Goal: Task Accomplishment & Management: Use online tool/utility

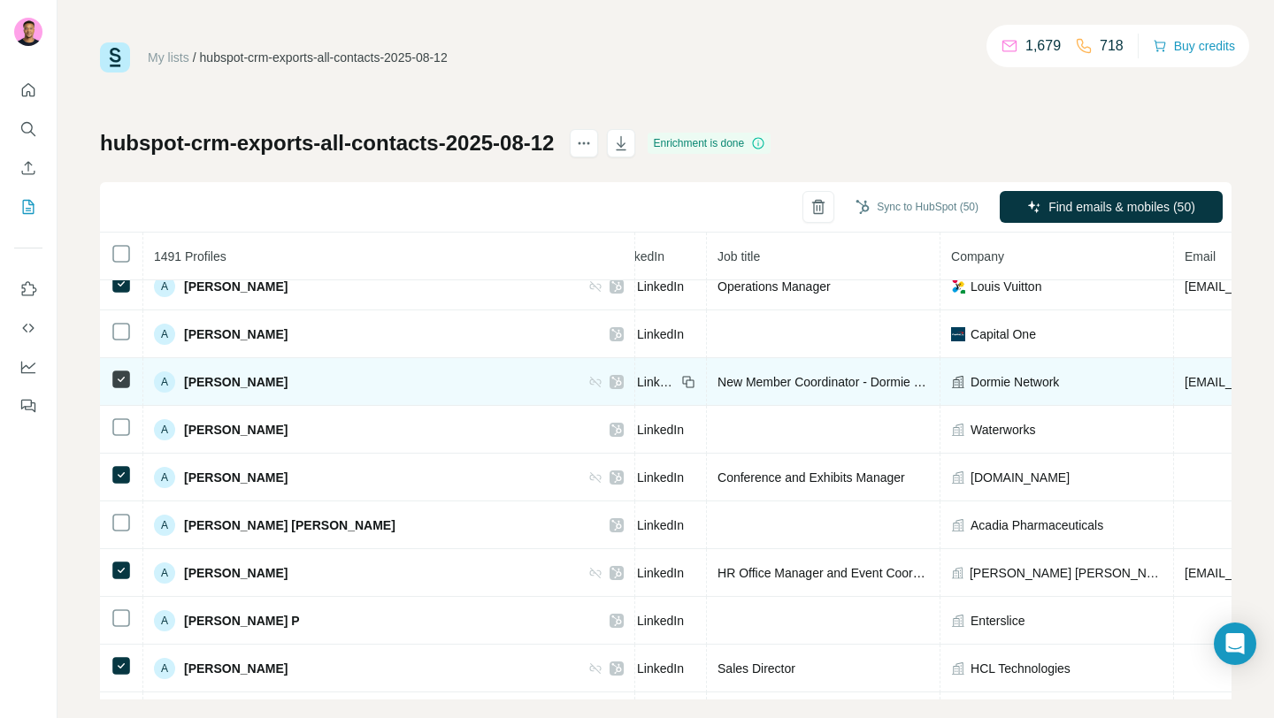
scroll to position [4366, 141]
click at [614, 379] on div "LinkedIn" at bounding box center [653, 382] width 78 height 18
click at [634, 387] on span "LinkedIn" at bounding box center [653, 382] width 39 height 18
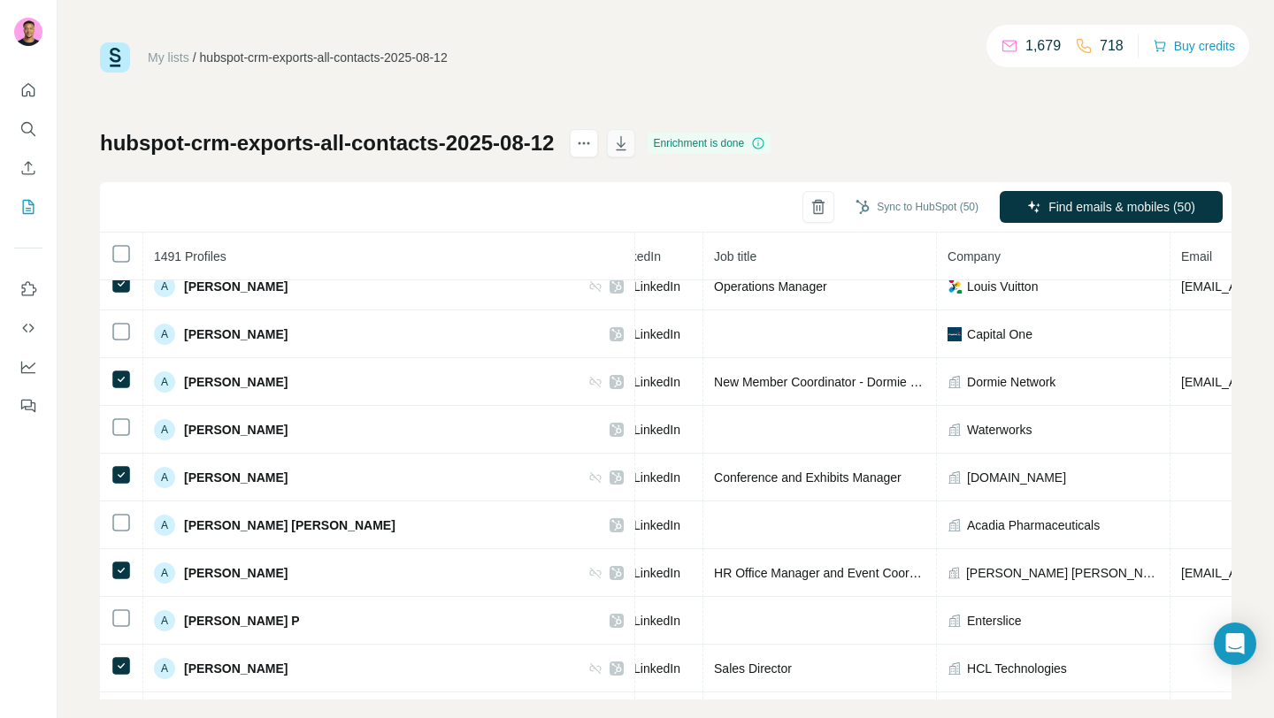
click at [626, 145] on icon "button" at bounding box center [622, 144] width 9 height 5
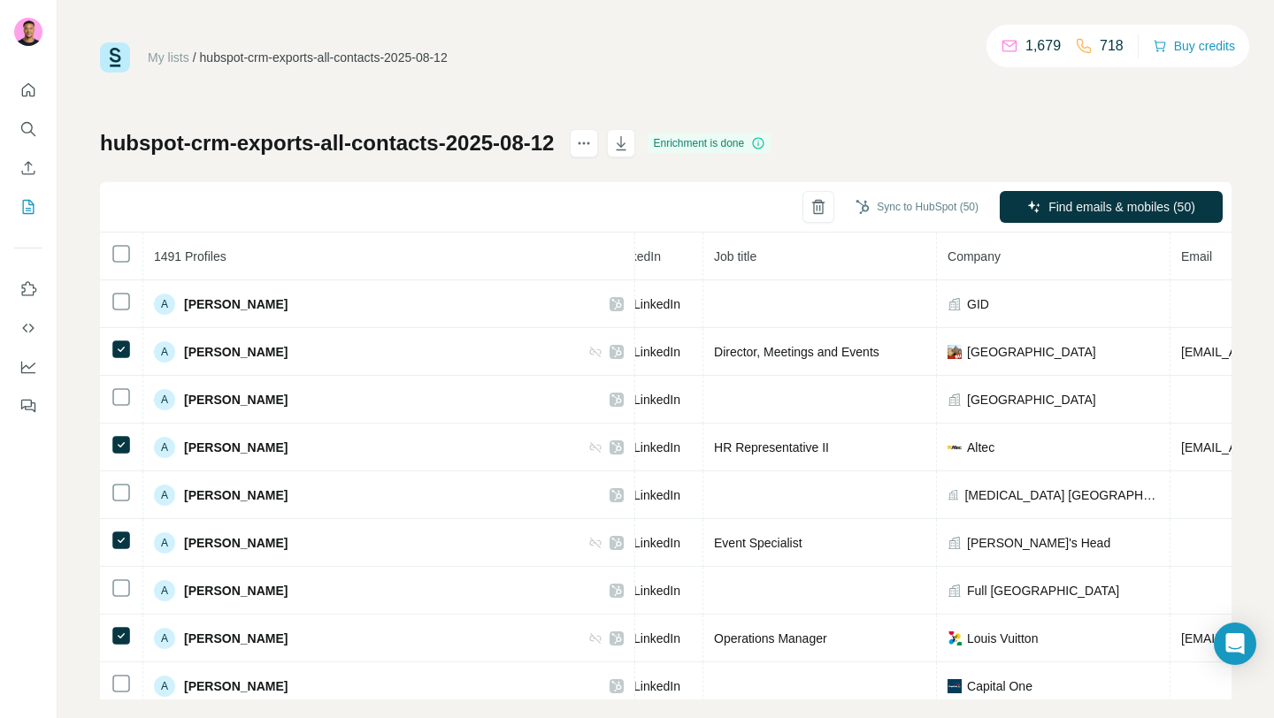
scroll to position [3775, 141]
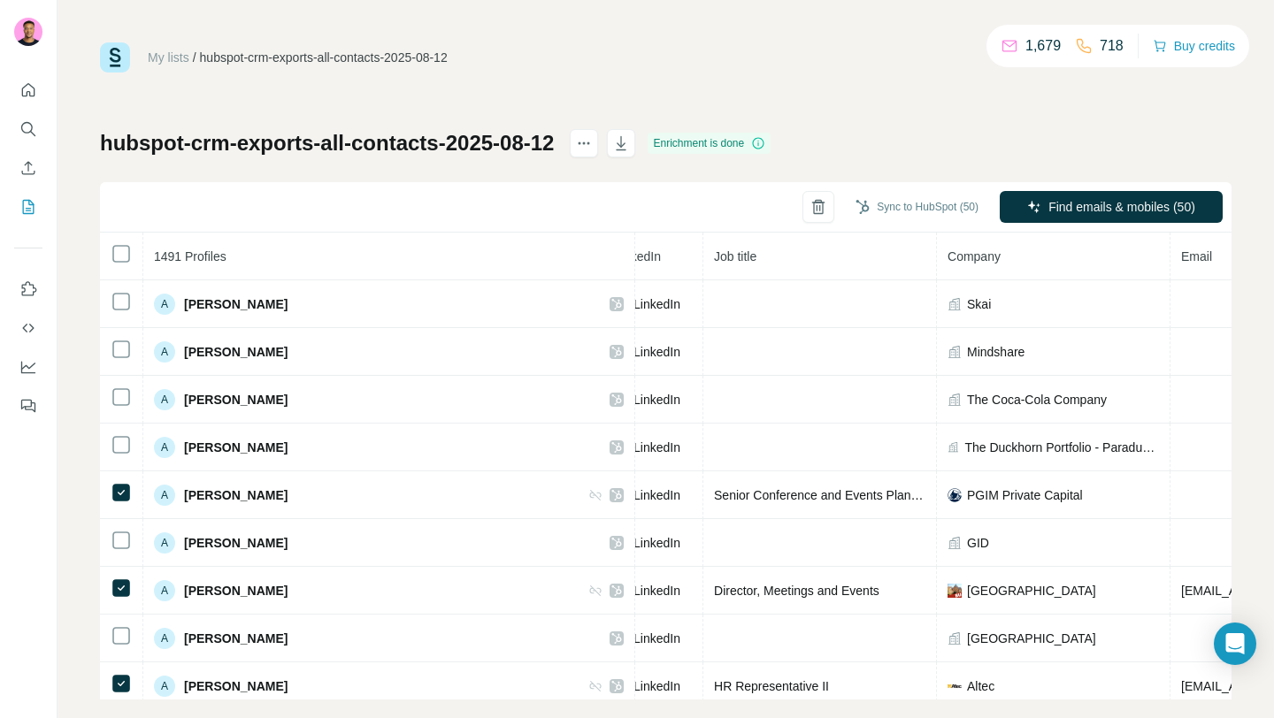
click at [371, 242] on th "1491 Profiles" at bounding box center [389, 257] width 492 height 48
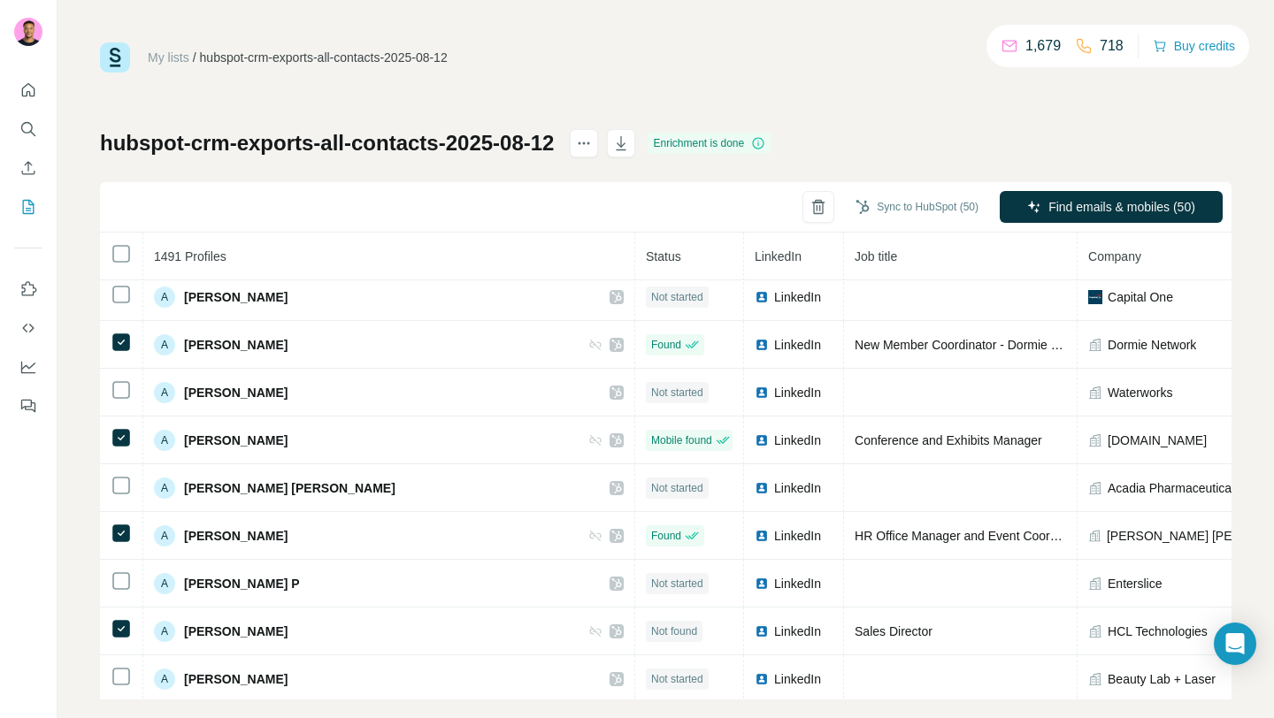
scroll to position [4406, 0]
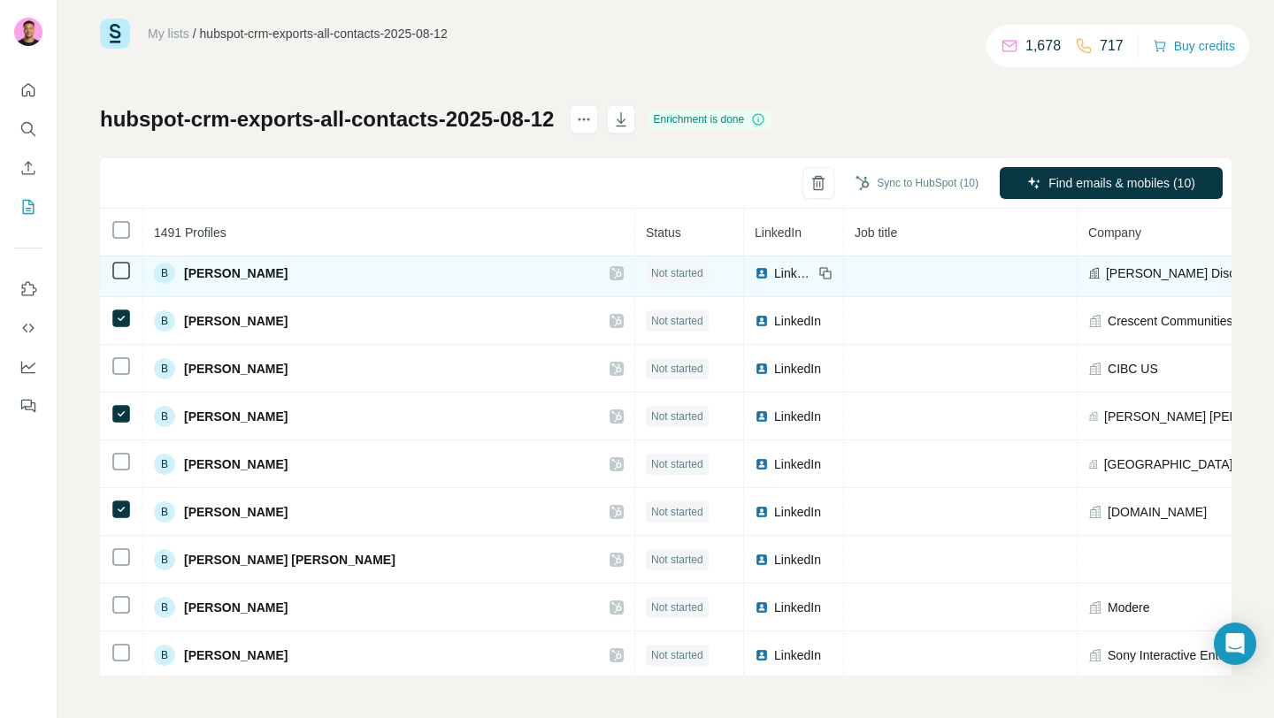
scroll to position [8331, 0]
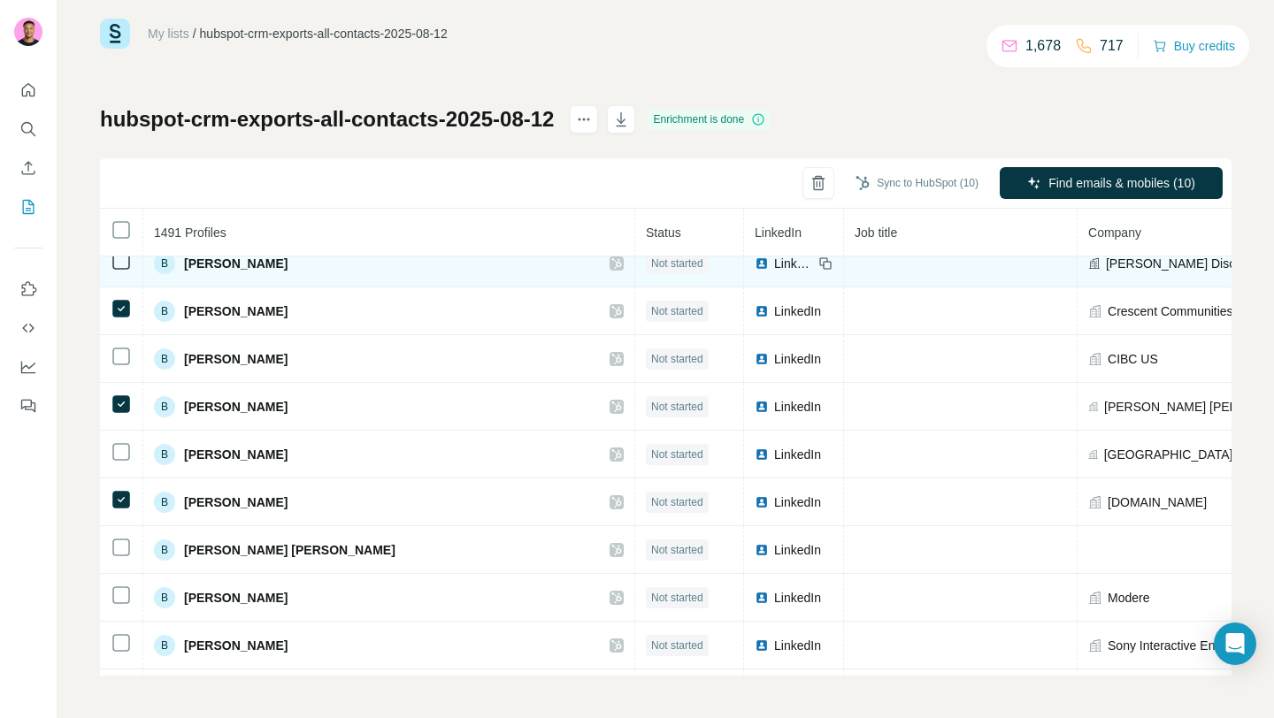
click at [118, 606] on td at bounding box center [121, 598] width 43 height 48
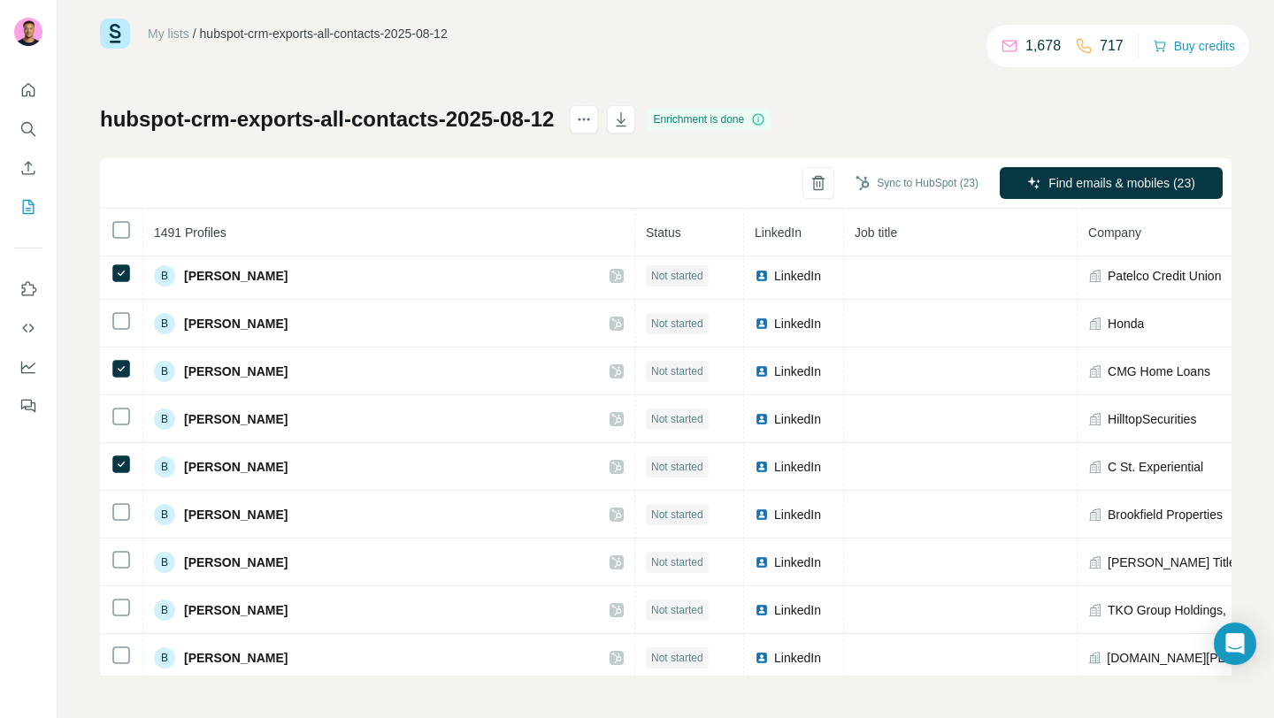
scroll to position [9614, 0]
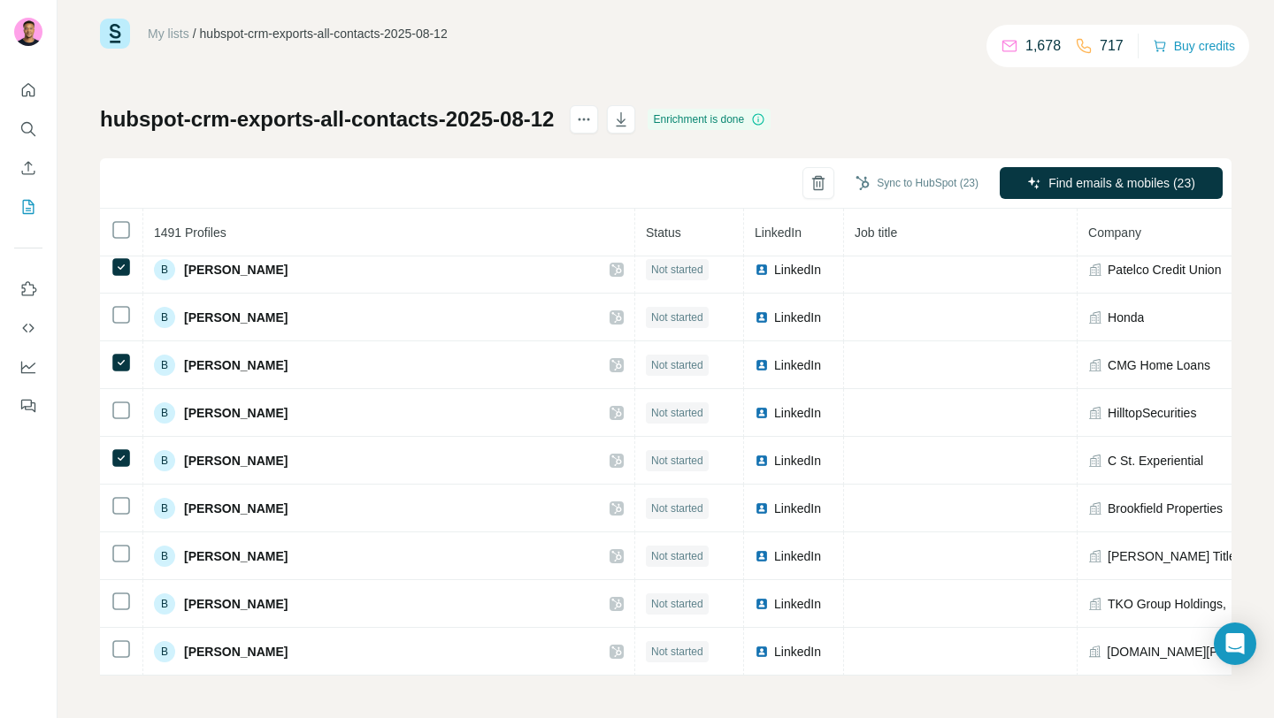
click at [122, 533] on td at bounding box center [121, 557] width 43 height 48
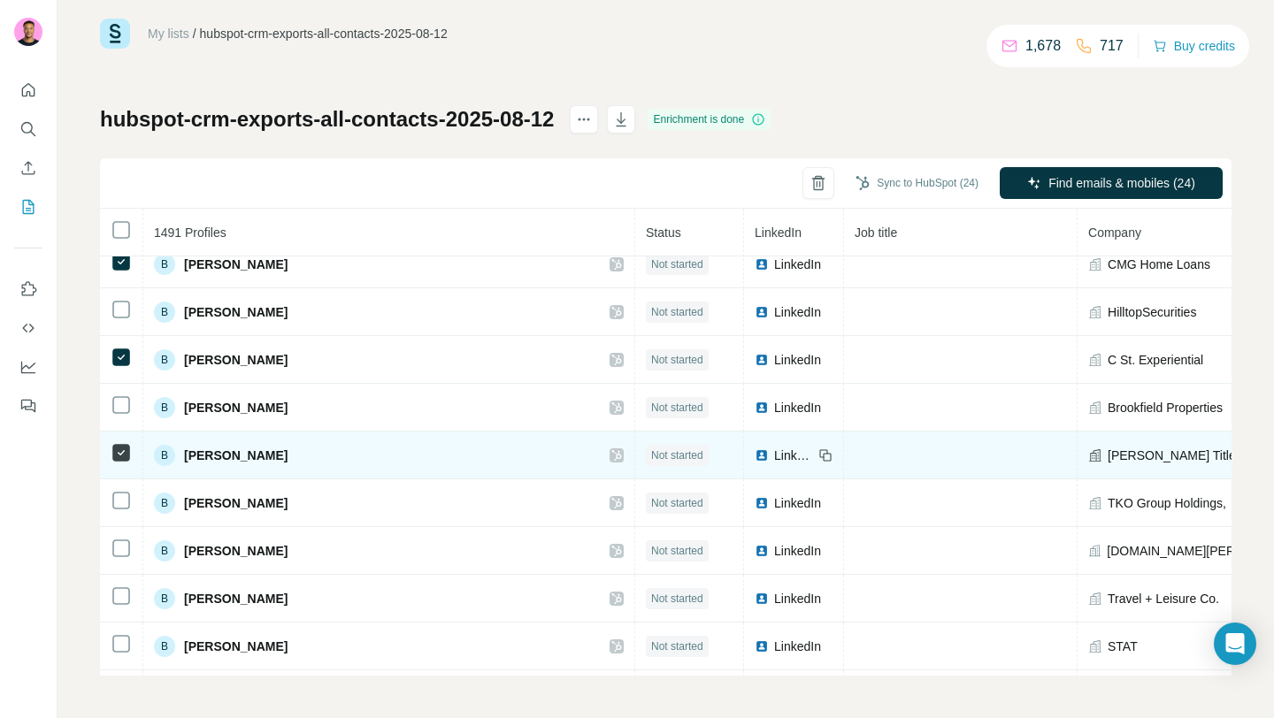
scroll to position [9716, 0]
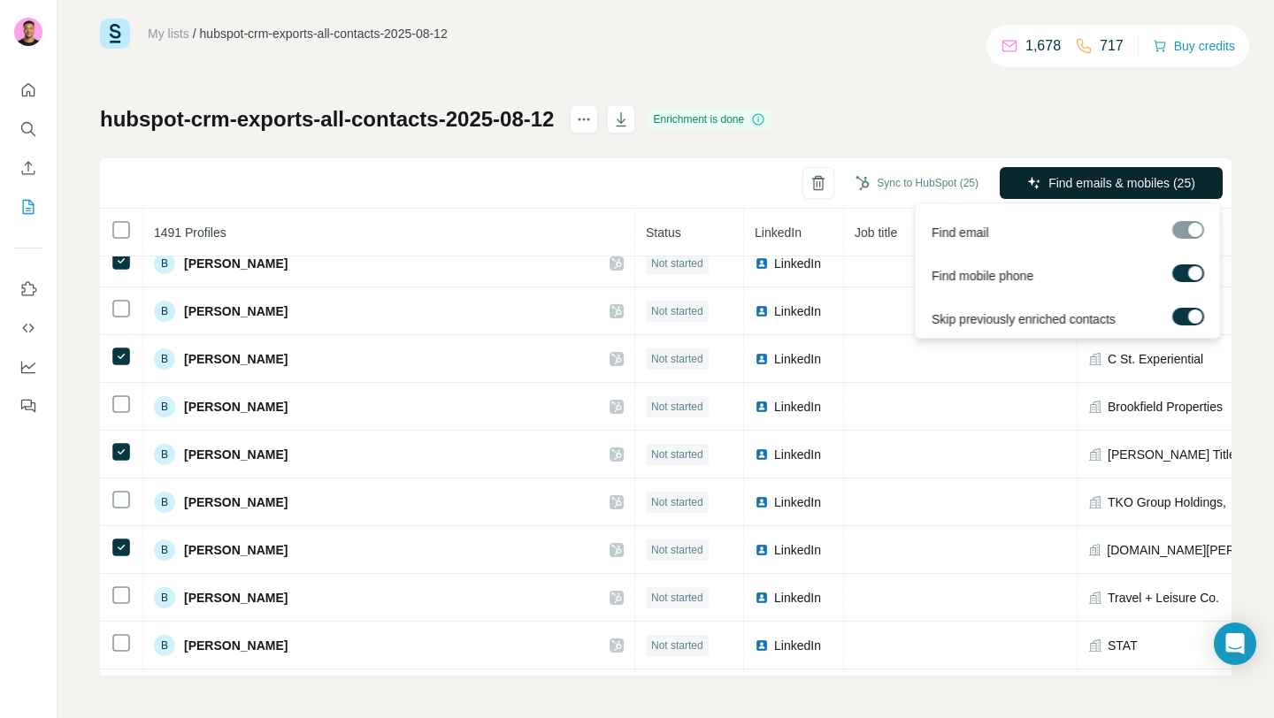
click at [1102, 181] on span "Find emails & mobiles (25)" at bounding box center [1122, 183] width 147 height 18
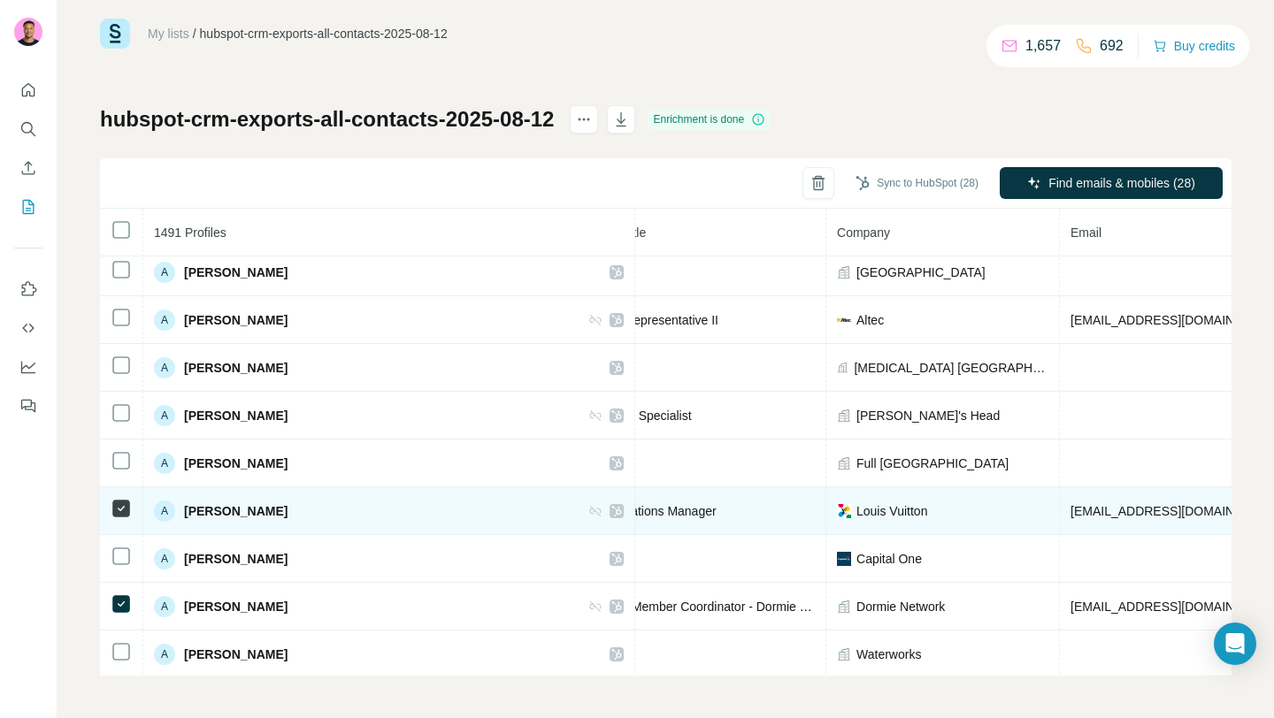
scroll to position [4115, 251]
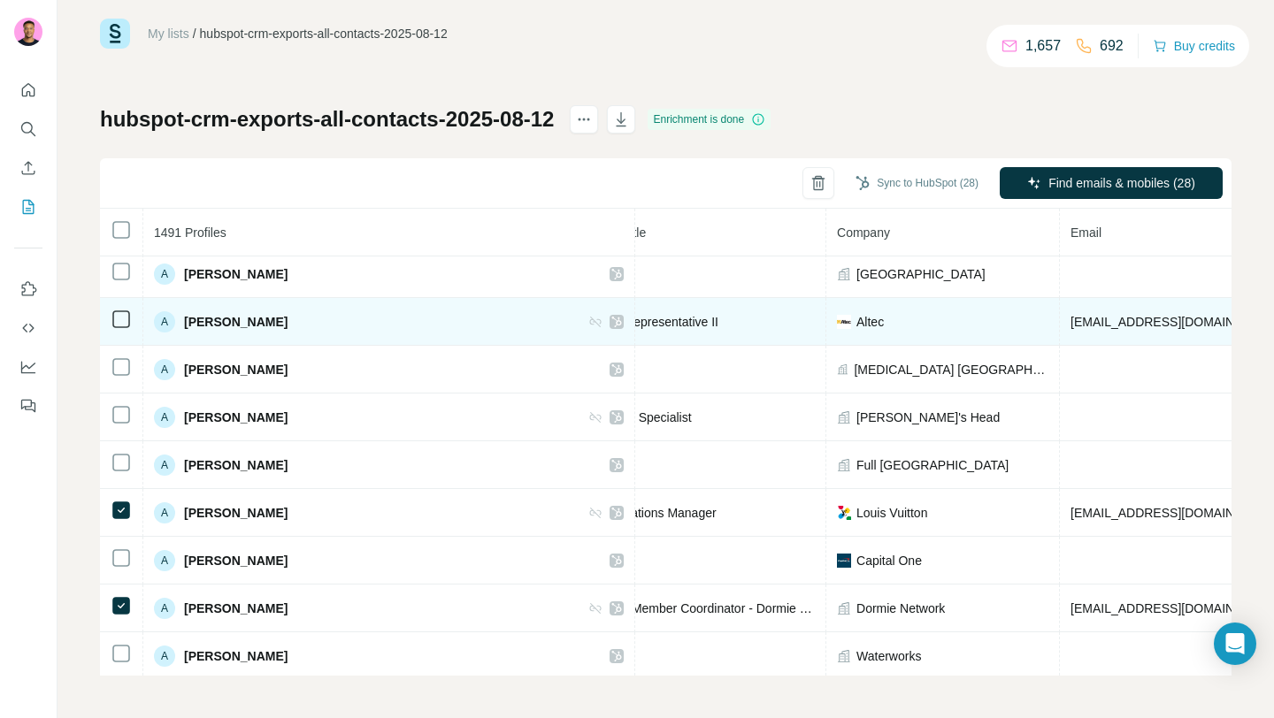
click at [115, 339] on td at bounding box center [121, 322] width 43 height 48
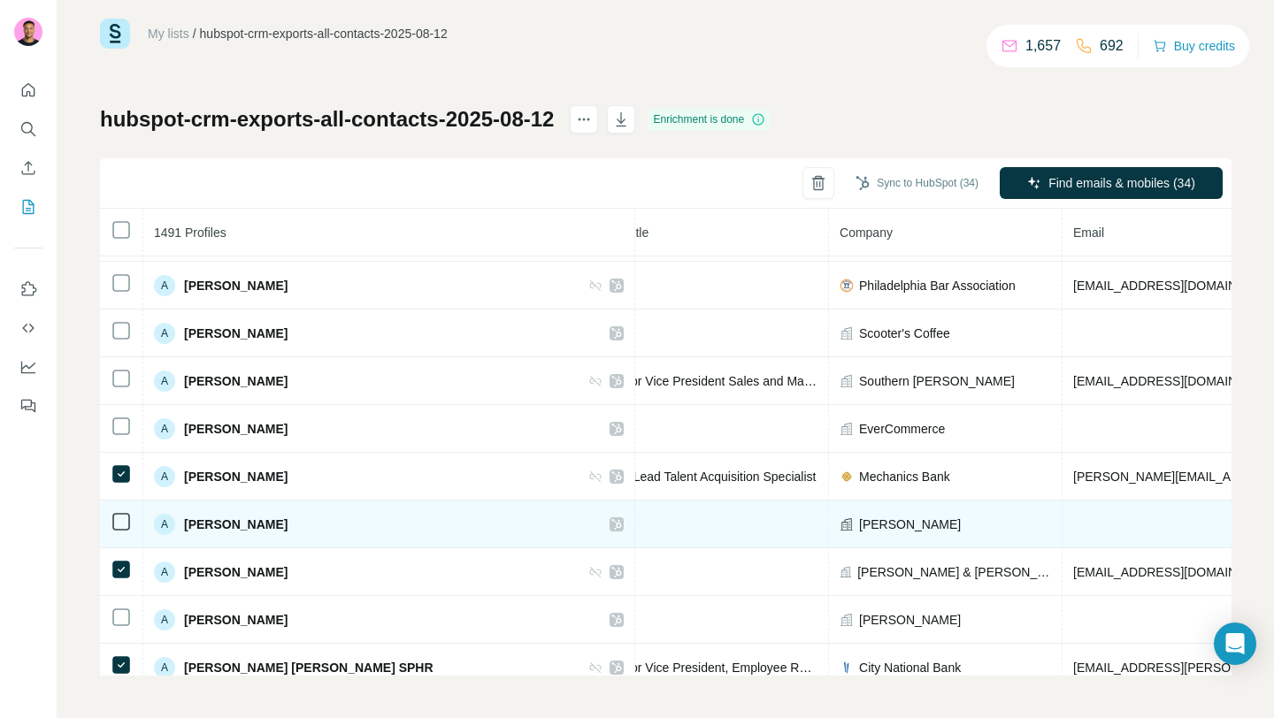
scroll to position [2920, 249]
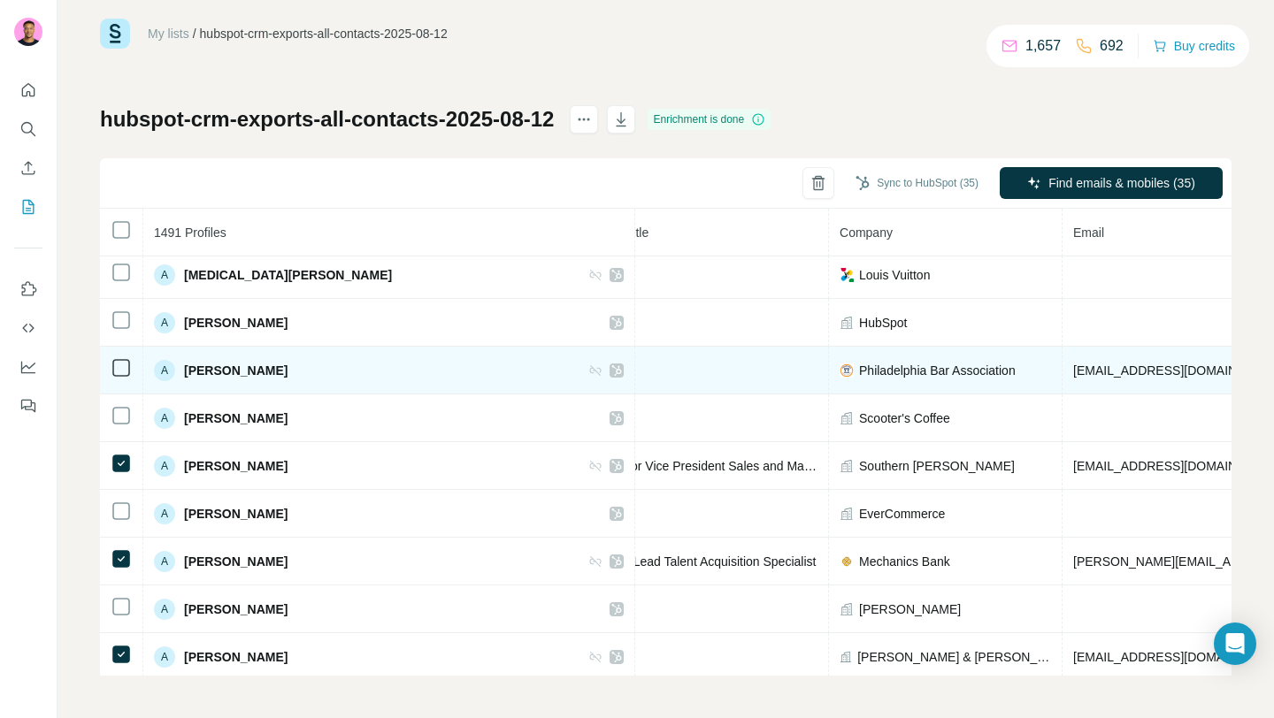
click at [111, 361] on icon at bounding box center [121, 367] width 21 height 21
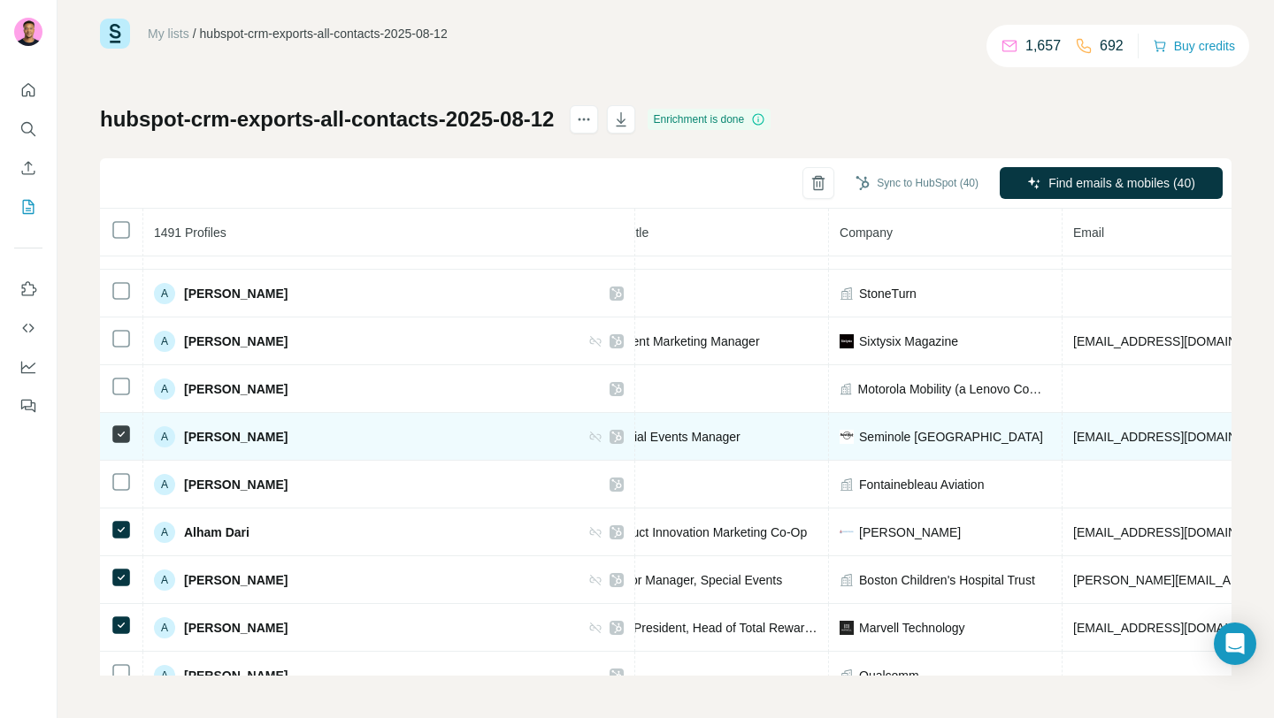
scroll to position [1983, 249]
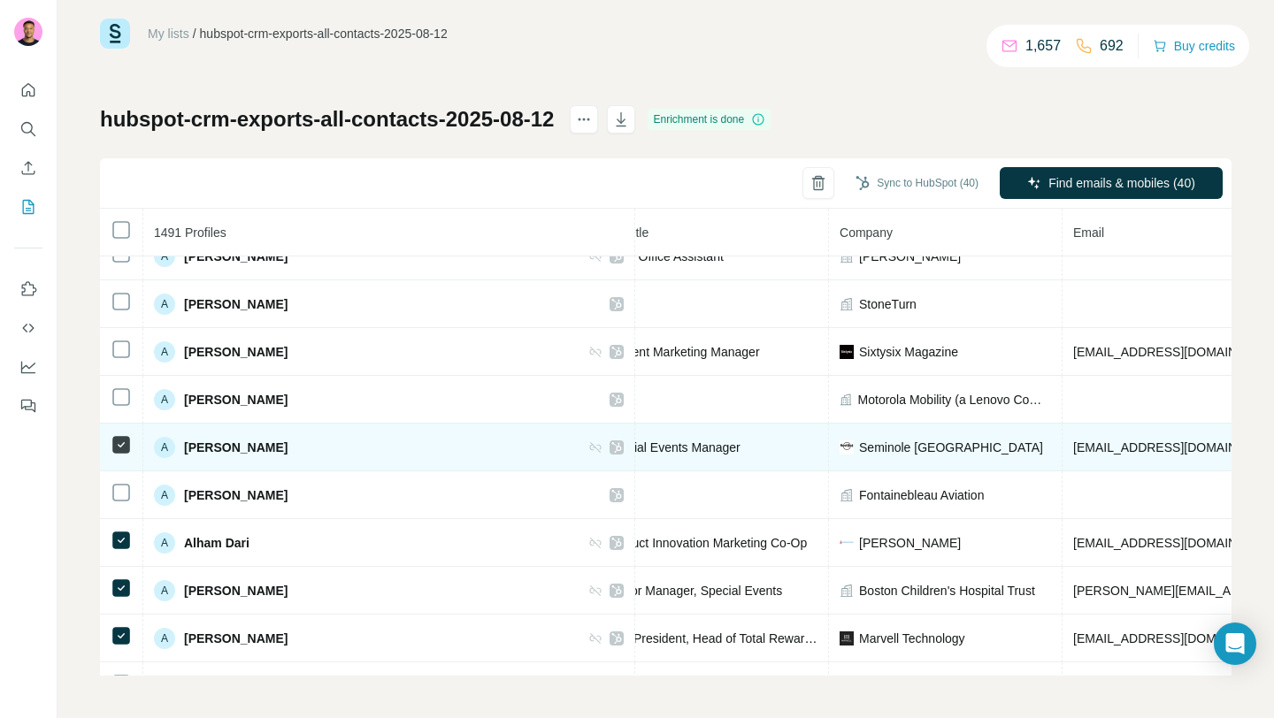
click at [122, 367] on td at bounding box center [121, 352] width 43 height 48
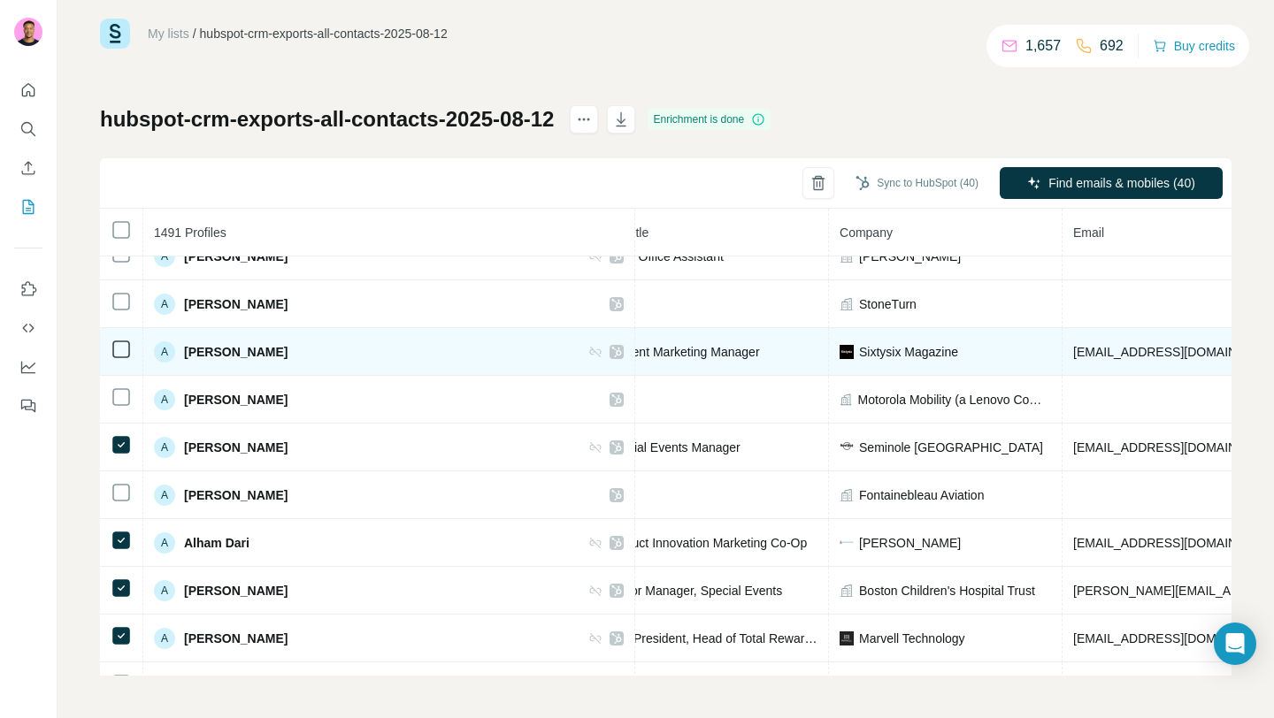
click at [122, 358] on icon at bounding box center [121, 349] width 21 height 21
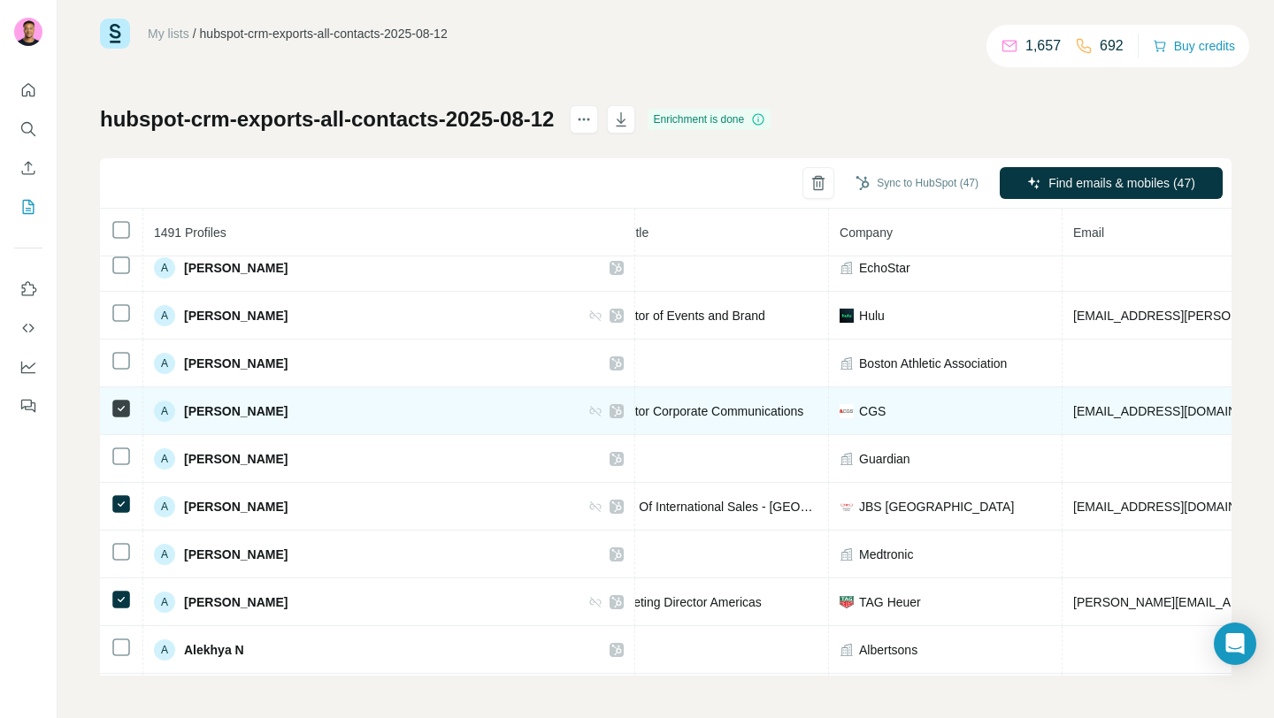
scroll to position [1141, 249]
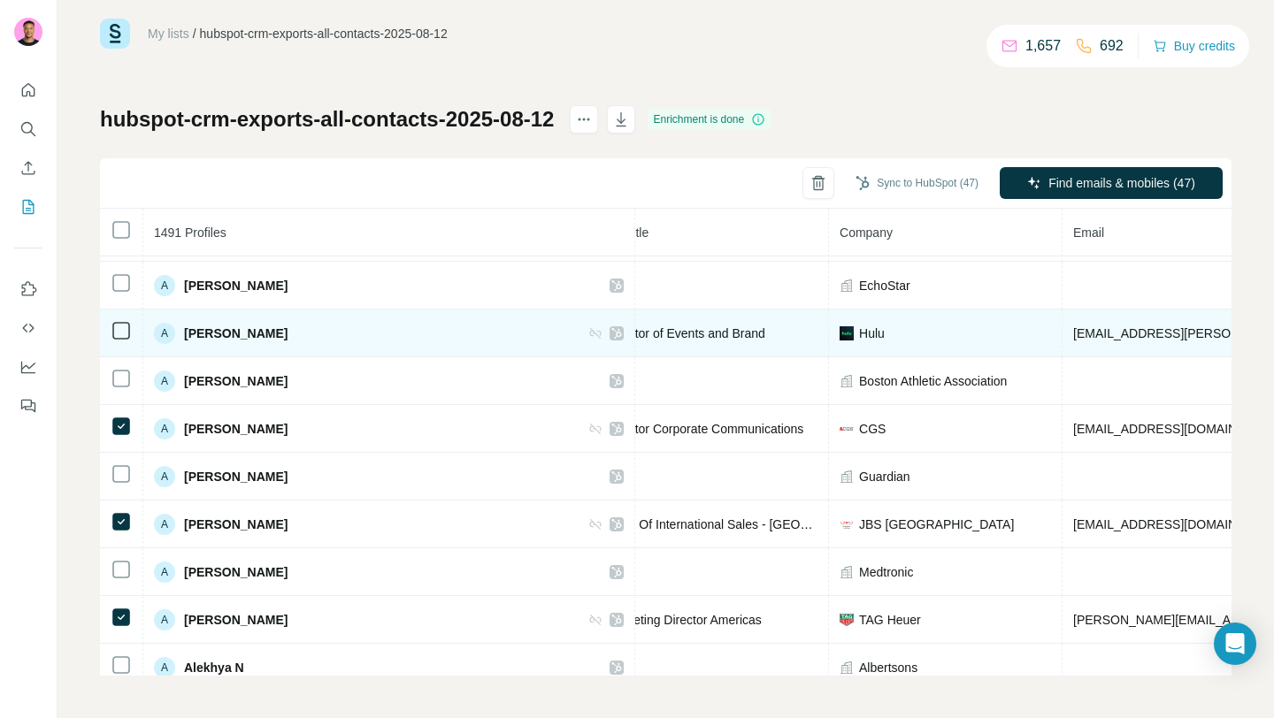
click at [120, 342] on td at bounding box center [121, 334] width 43 height 48
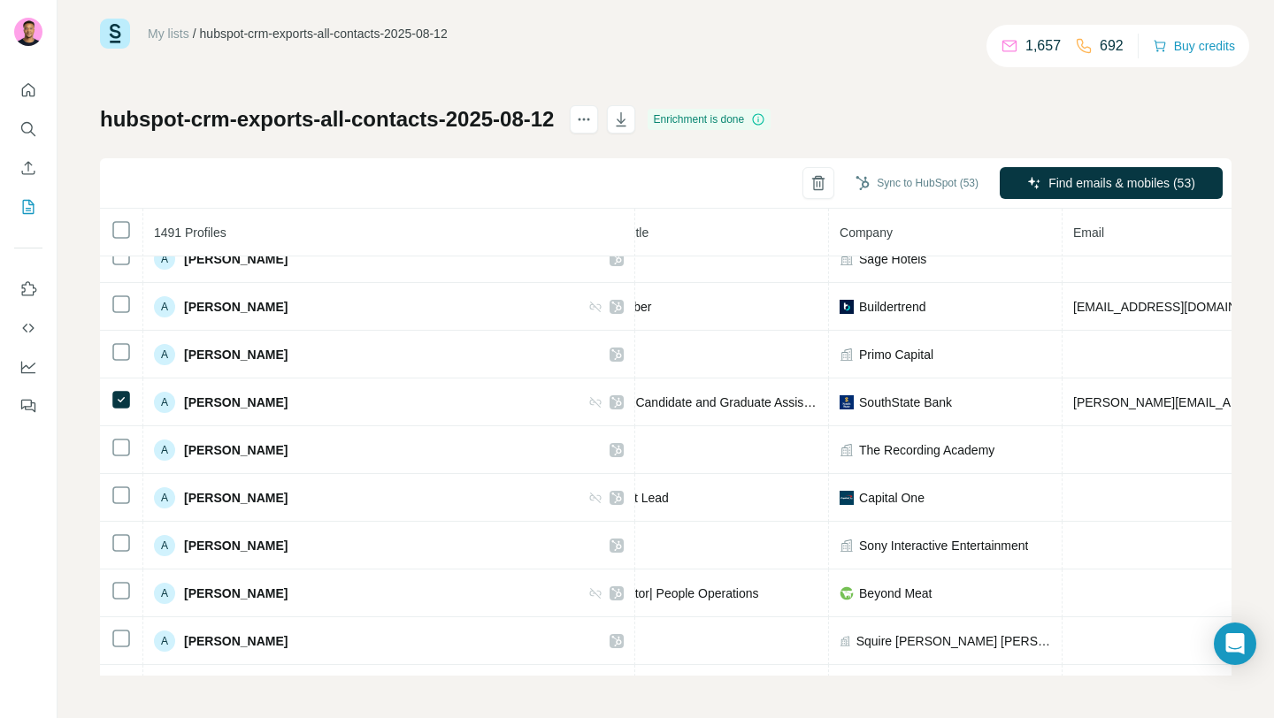
scroll to position [119, 249]
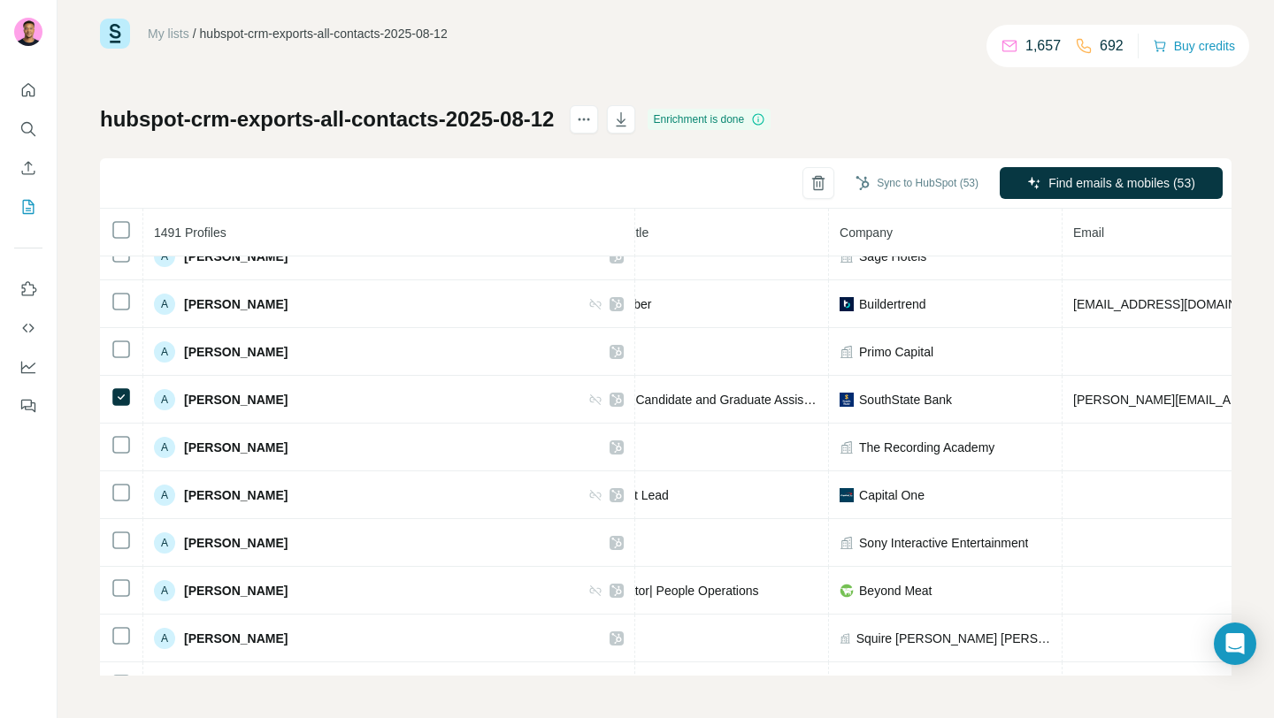
click at [124, 312] on td at bounding box center [121, 304] width 43 height 48
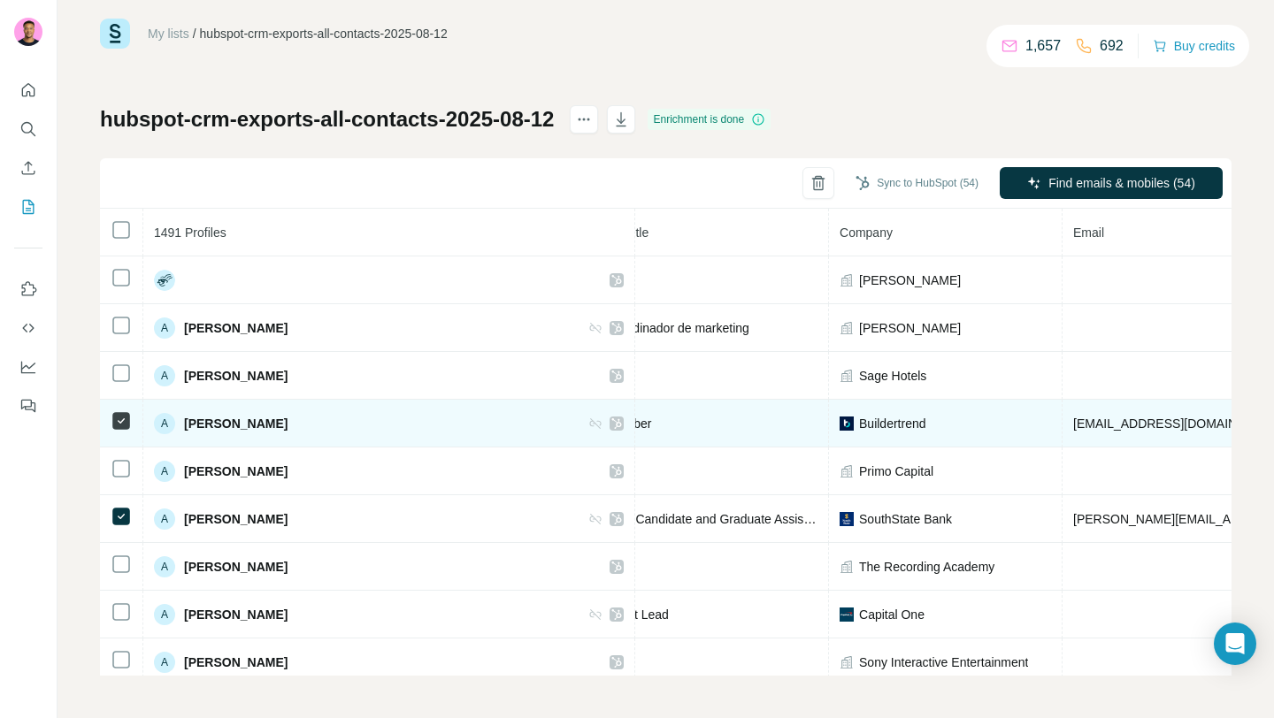
scroll to position [0, 0]
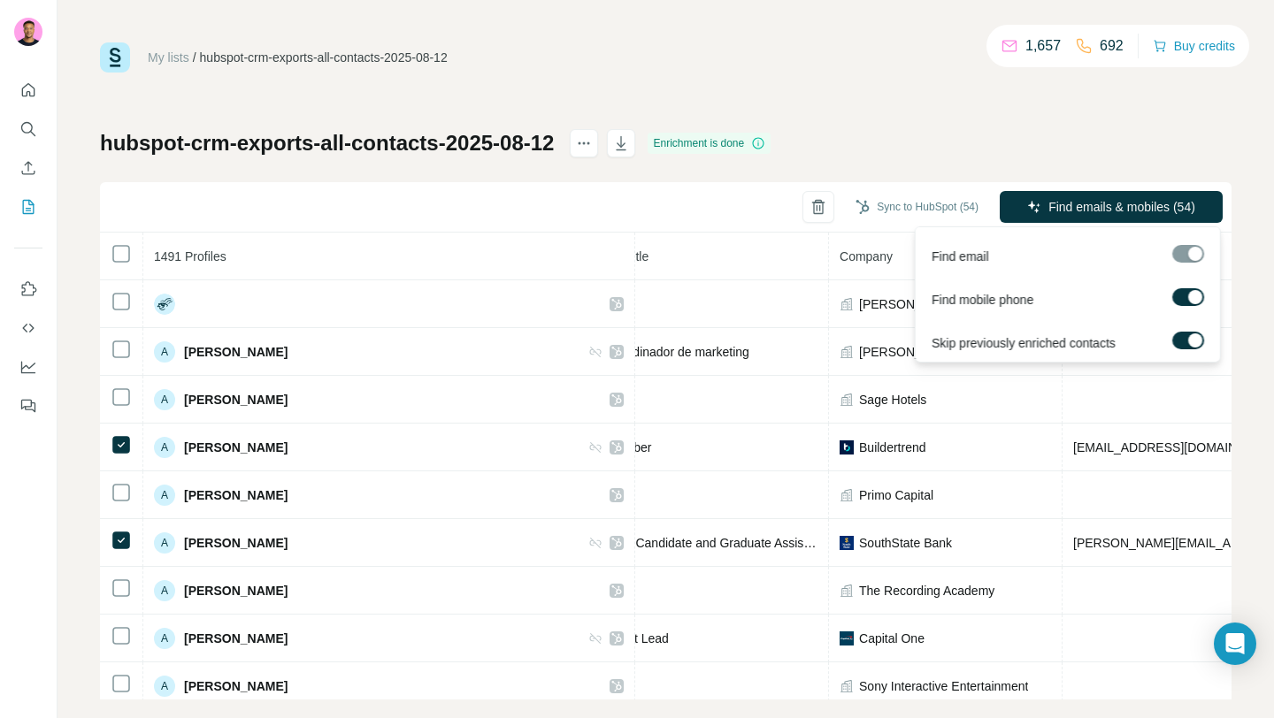
click at [1191, 332] on label at bounding box center [1188, 341] width 32 height 18
click at [1128, 200] on span "Find emails & mobiles (54)" at bounding box center [1122, 207] width 147 height 18
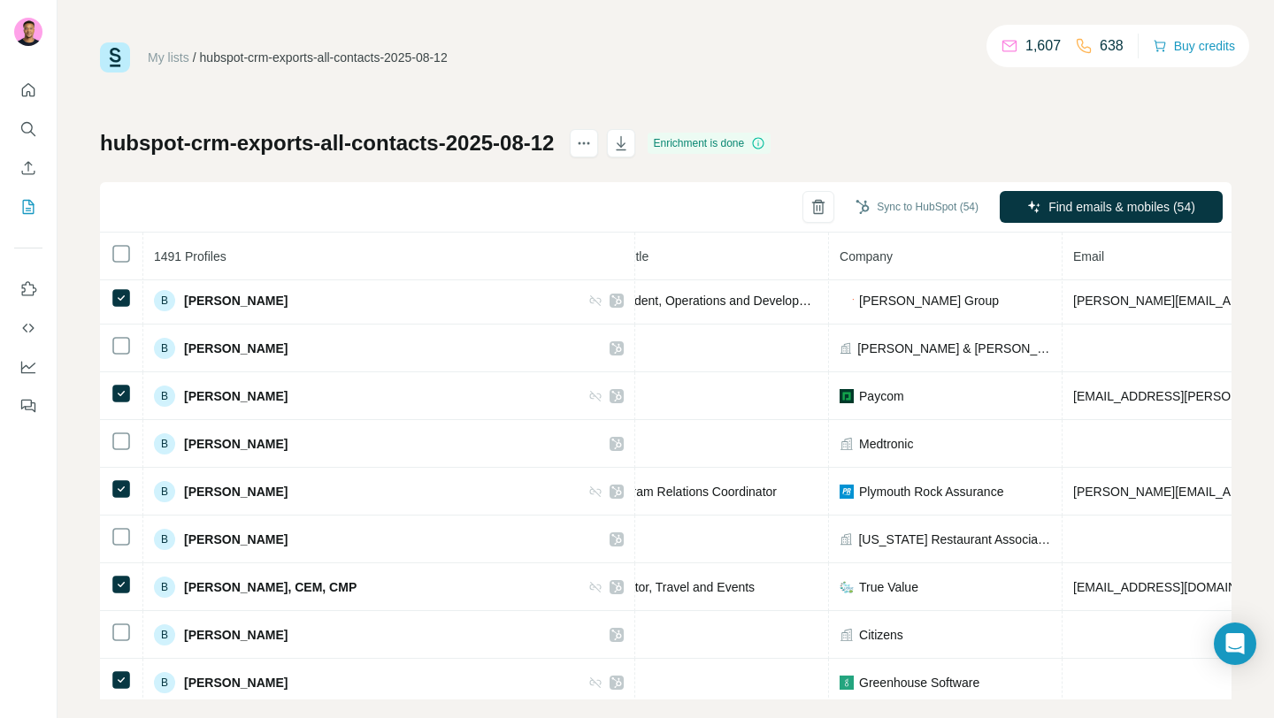
scroll to position [8943, 249]
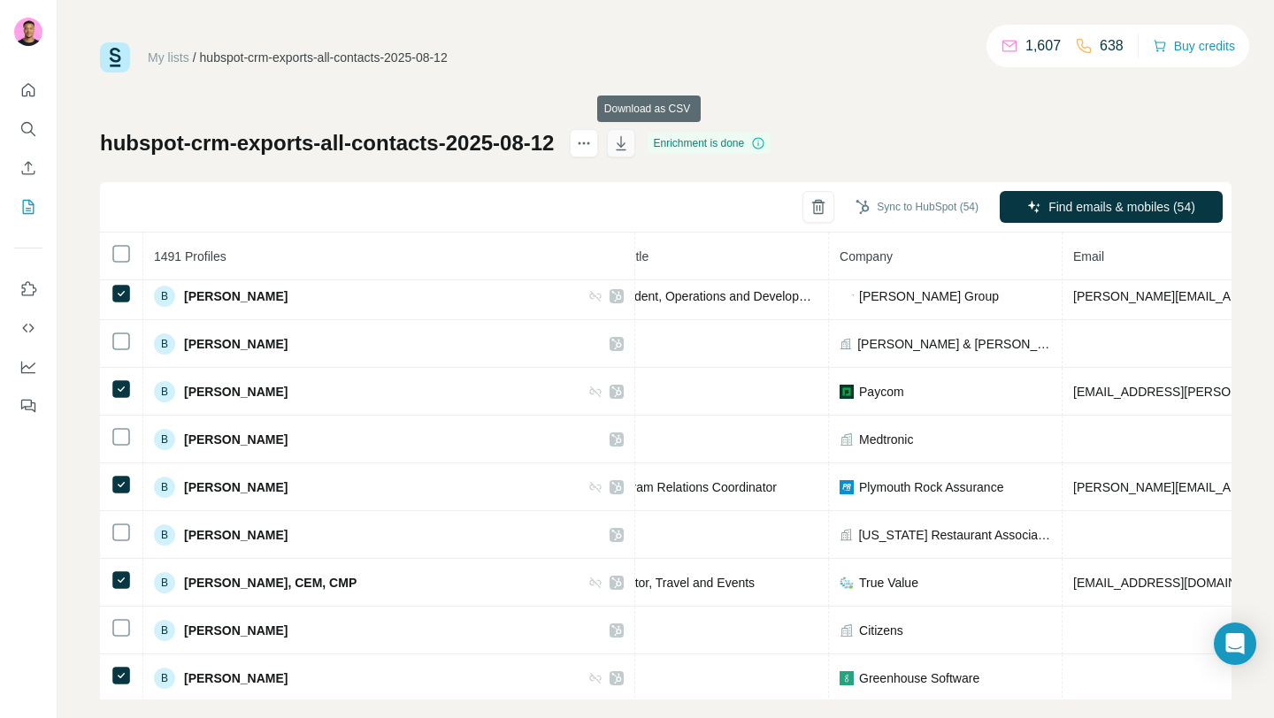
click at [630, 149] on icon "button" at bounding box center [621, 143] width 18 height 18
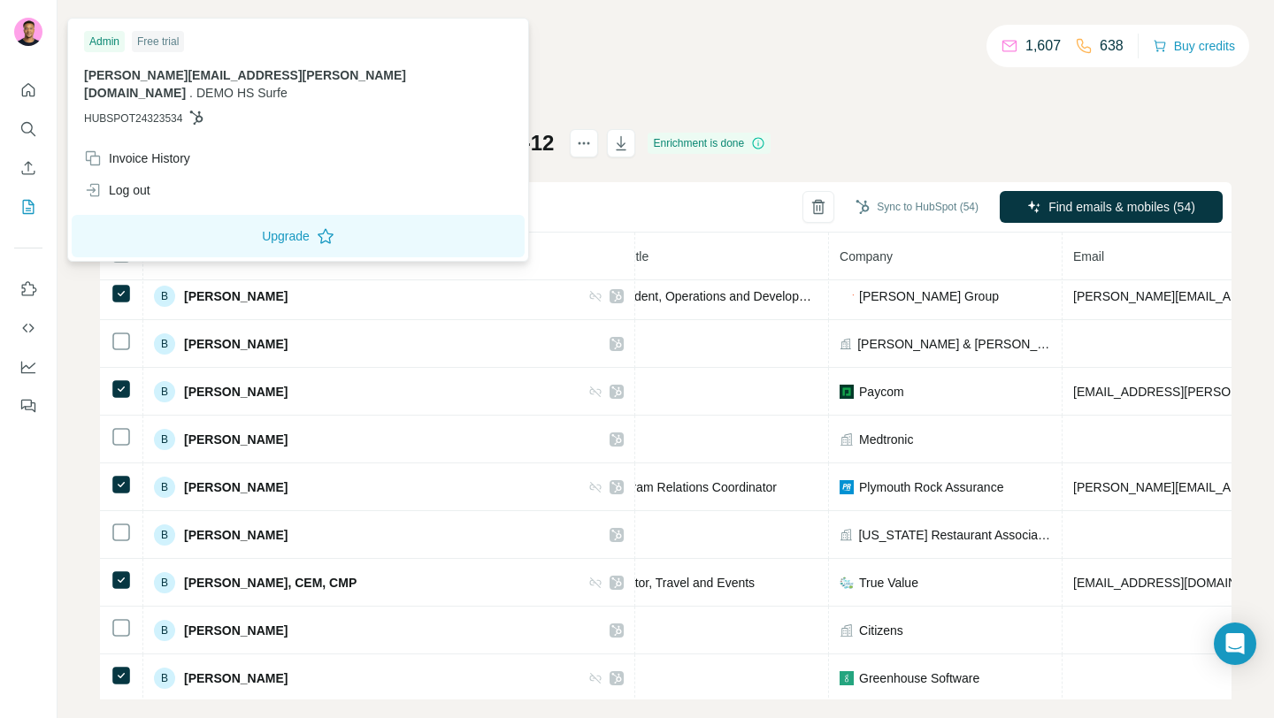
click at [30, 33] on img at bounding box center [28, 32] width 28 height 28
click at [137, 181] on div "Log out" at bounding box center [117, 190] width 66 height 18
